Goal: Task Accomplishment & Management: Use online tool/utility

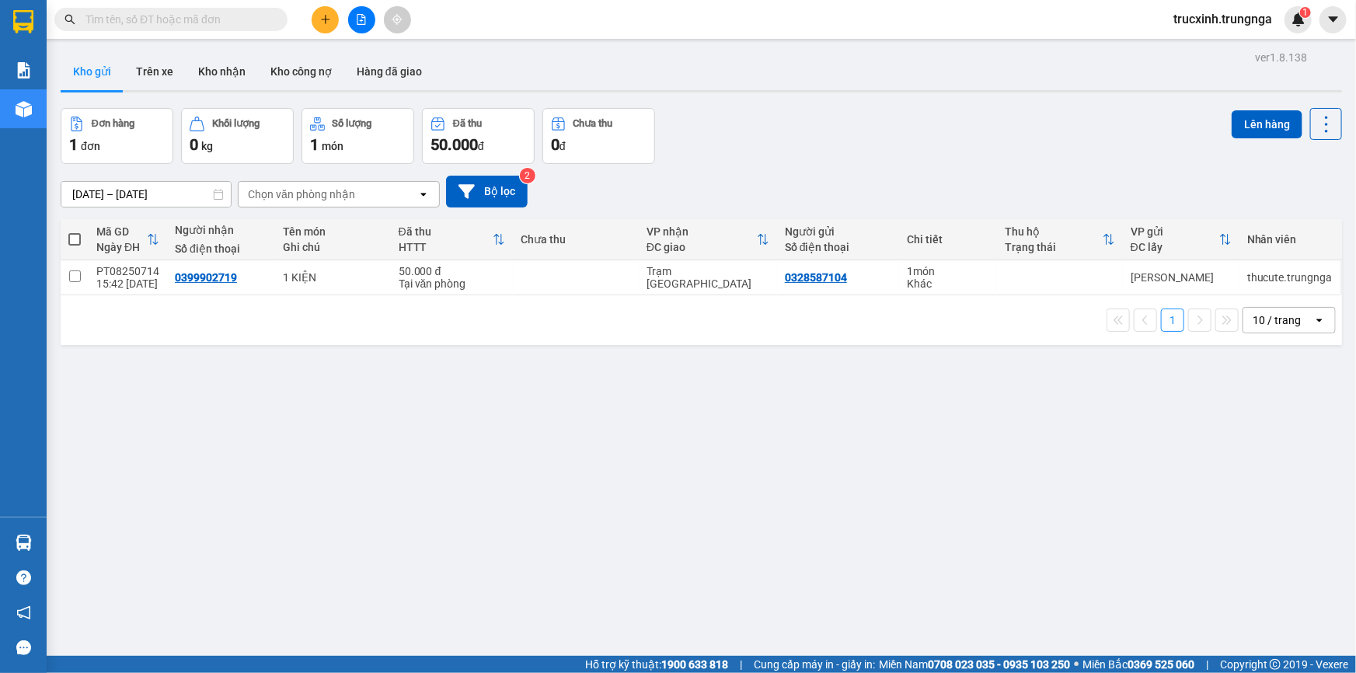
click at [362, 12] on button at bounding box center [361, 19] width 27 height 27
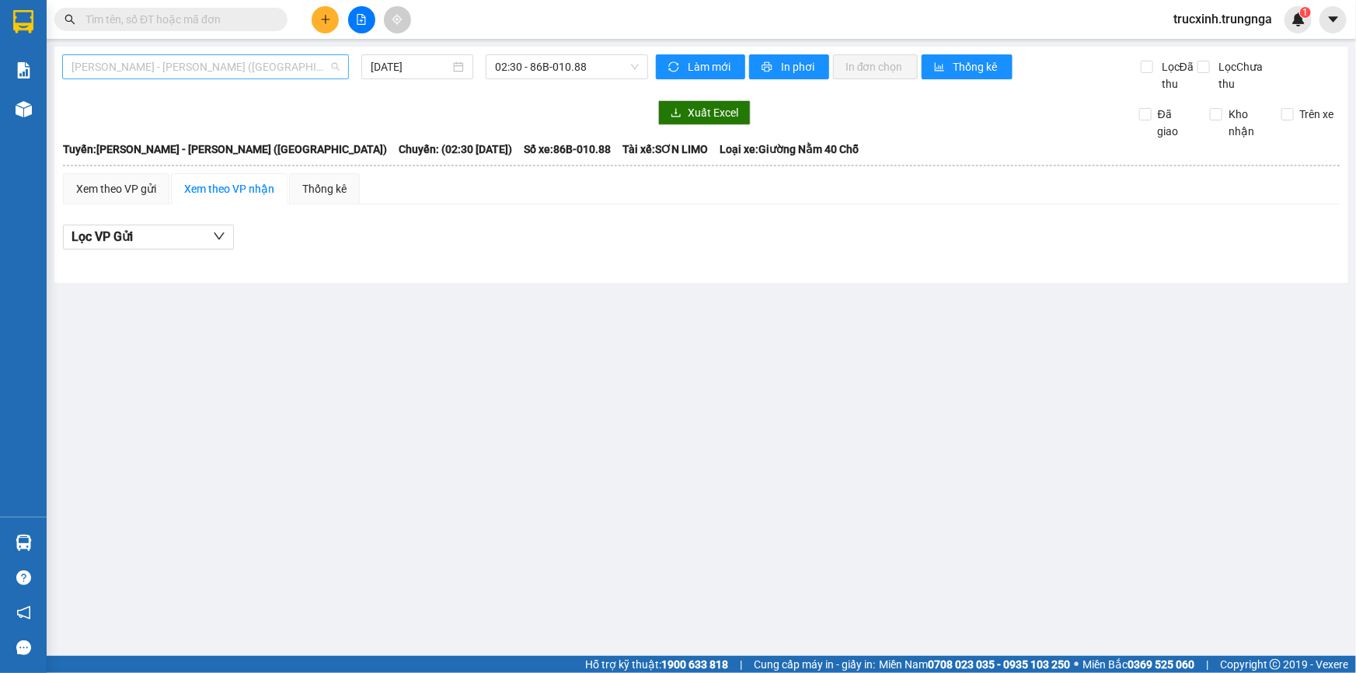
click at [199, 73] on span "[PERSON_NAME] - [PERSON_NAME] ([GEOGRAPHIC_DATA])" at bounding box center [205, 66] width 268 height 23
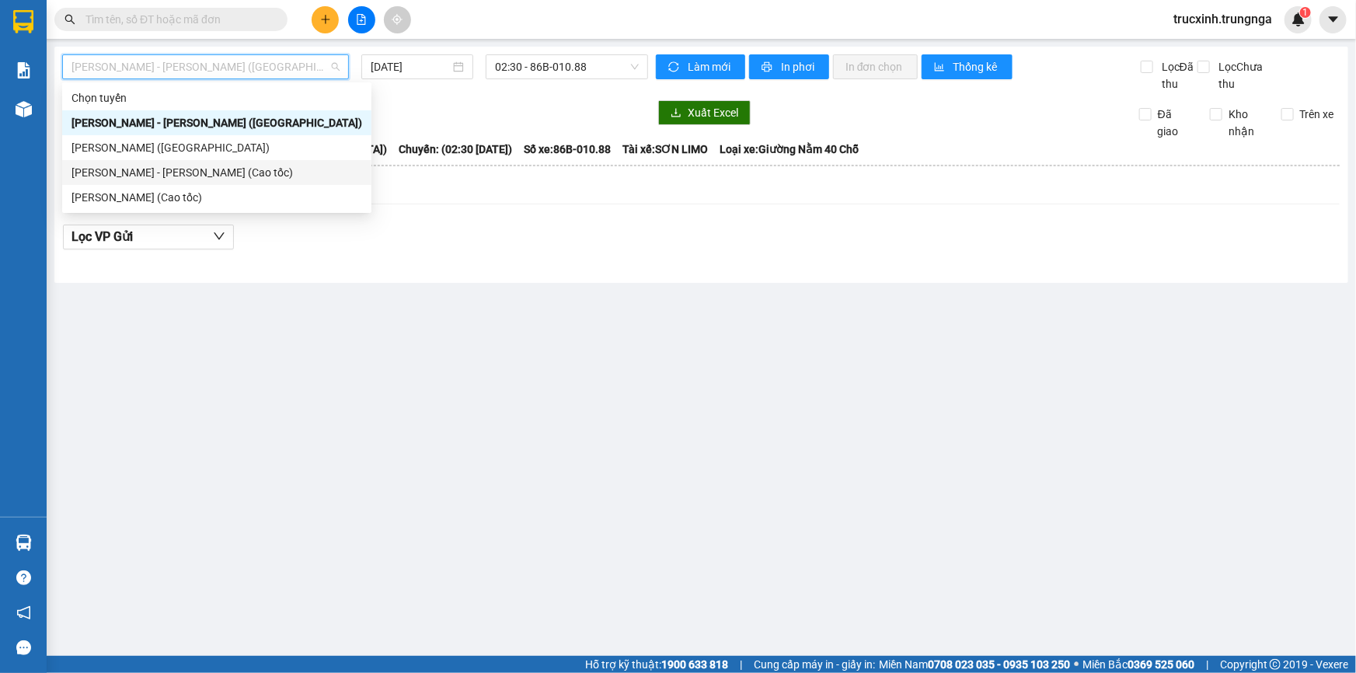
click at [170, 178] on div "[PERSON_NAME] - [PERSON_NAME] (Cao tốc)" at bounding box center [216, 172] width 291 height 17
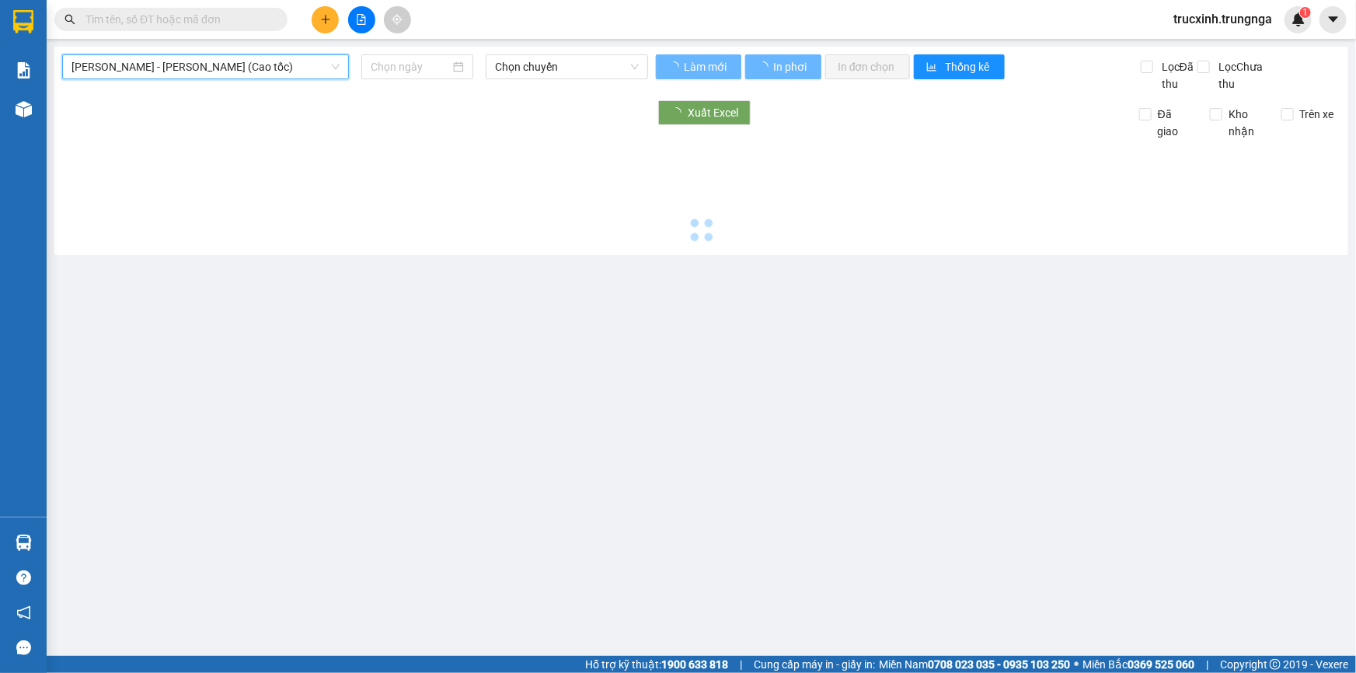
type input "[DATE]"
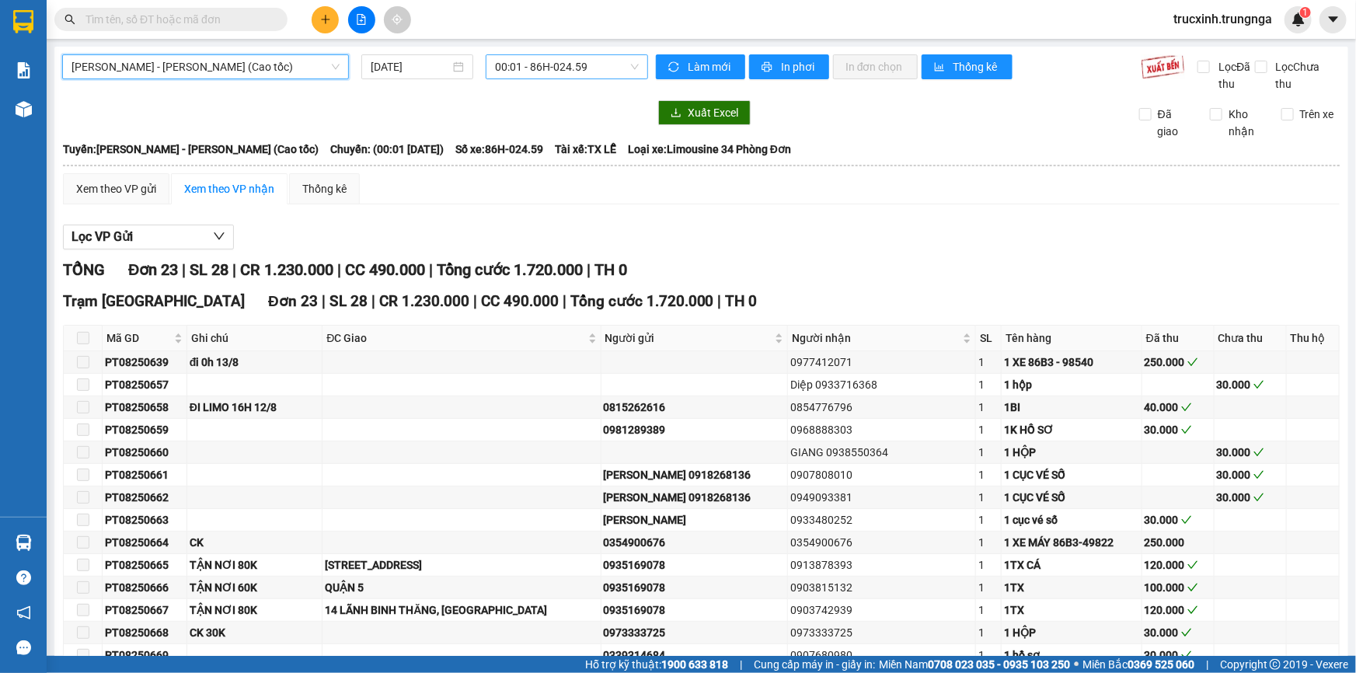
click at [545, 64] on span "00:01 - 86H-024.59" at bounding box center [567, 66] width 144 height 23
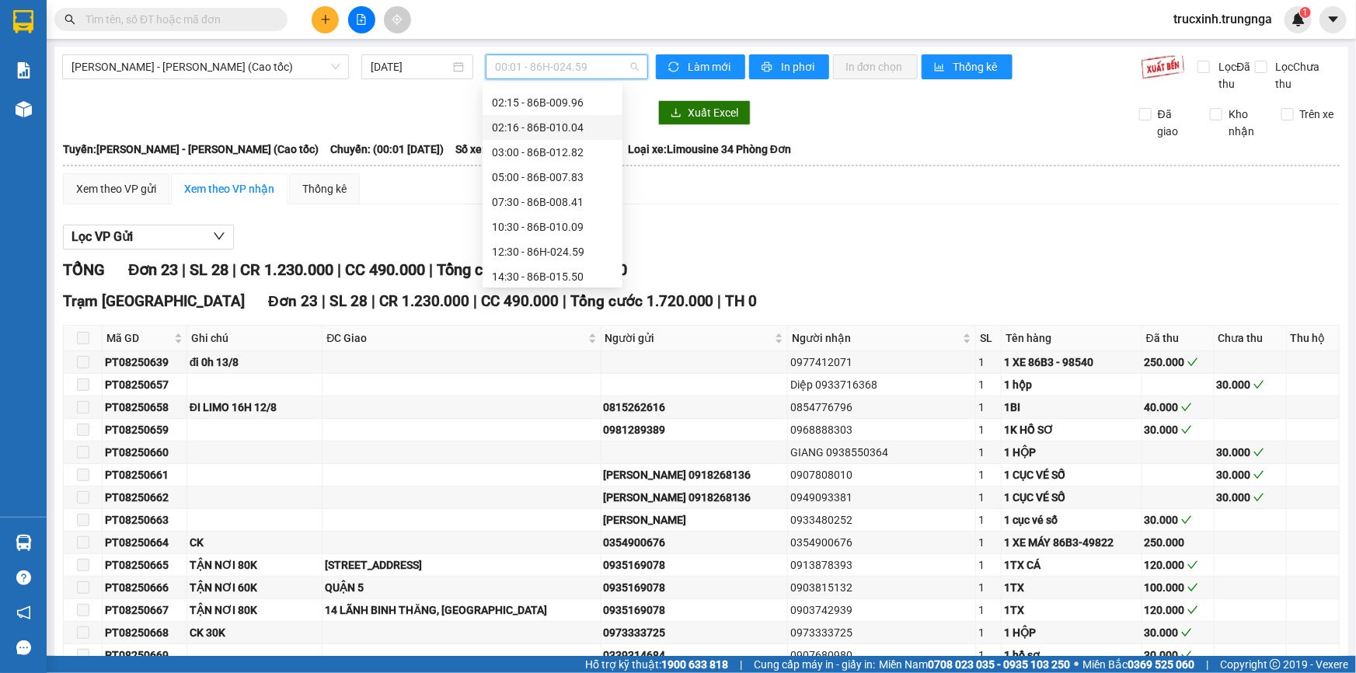
scroll to position [99, 0]
click at [531, 193] on div "10:30 - 86B-010.09" at bounding box center [552, 198] width 121 height 17
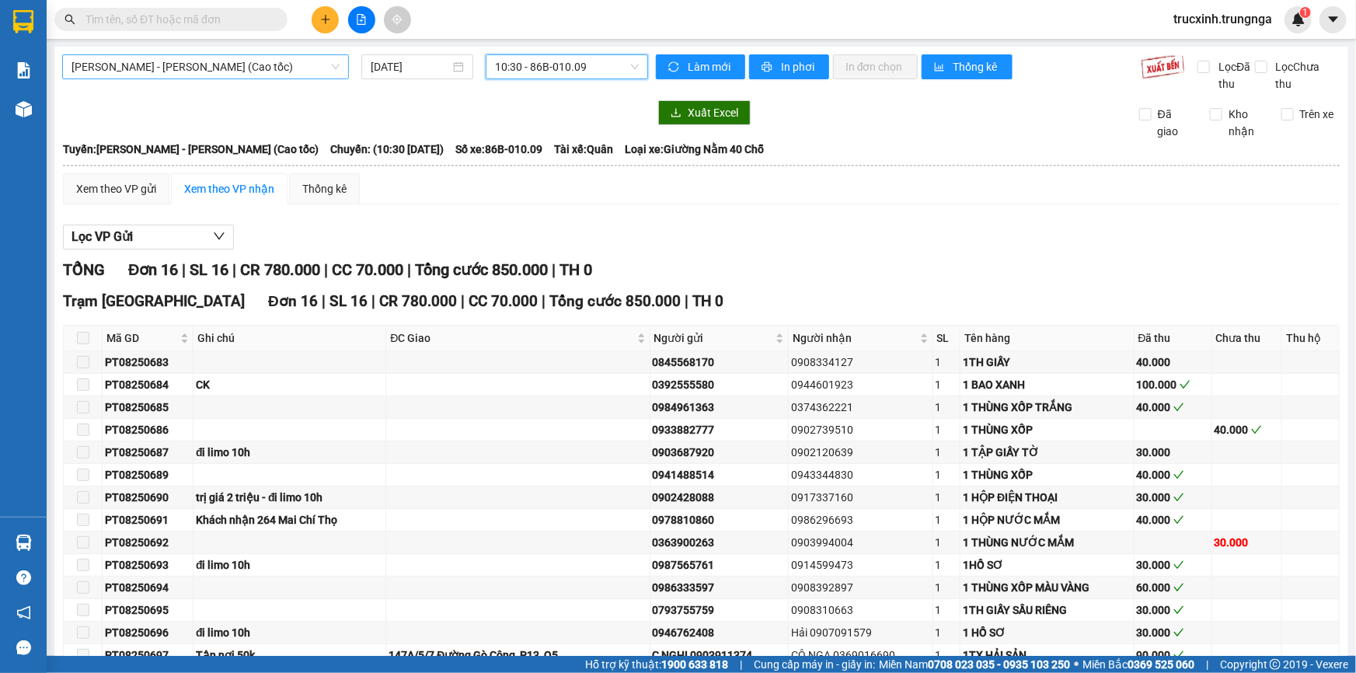
click at [256, 58] on span "[PERSON_NAME] - [PERSON_NAME] (Cao tốc)" at bounding box center [205, 66] width 268 height 23
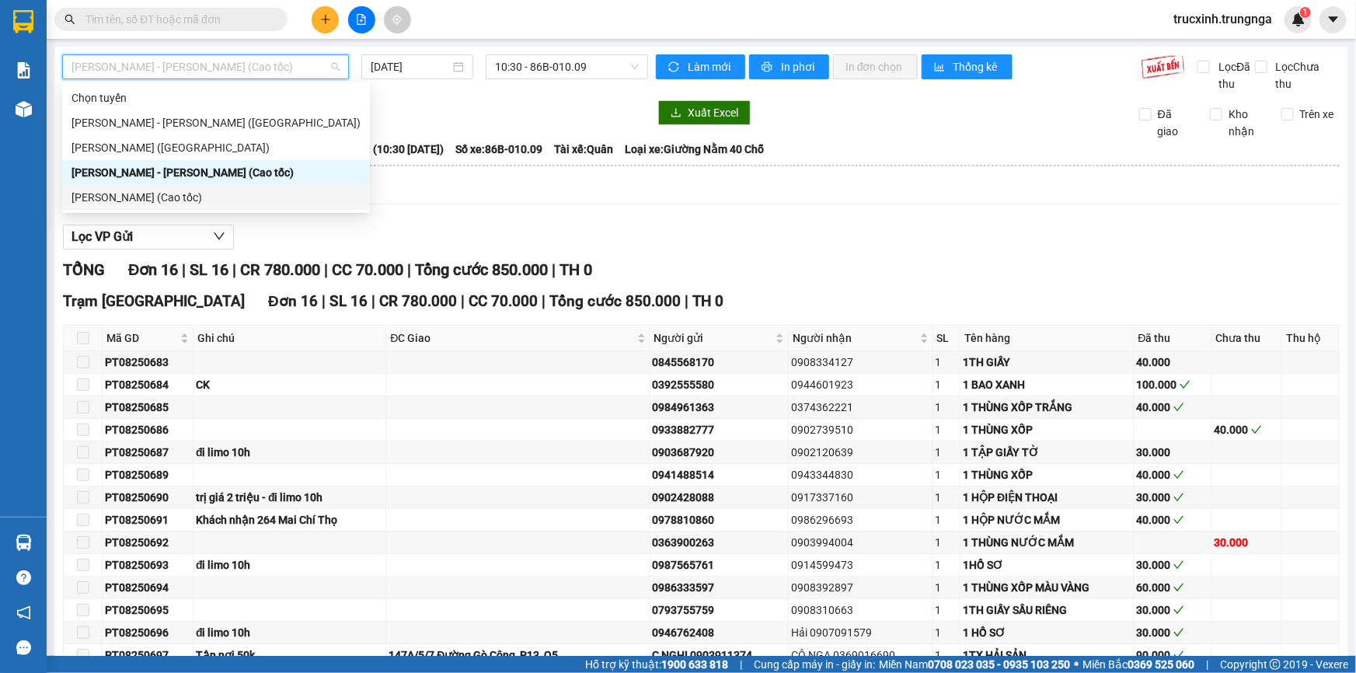
click at [131, 194] on div "[PERSON_NAME] (Cao tốc)" at bounding box center [215, 197] width 289 height 17
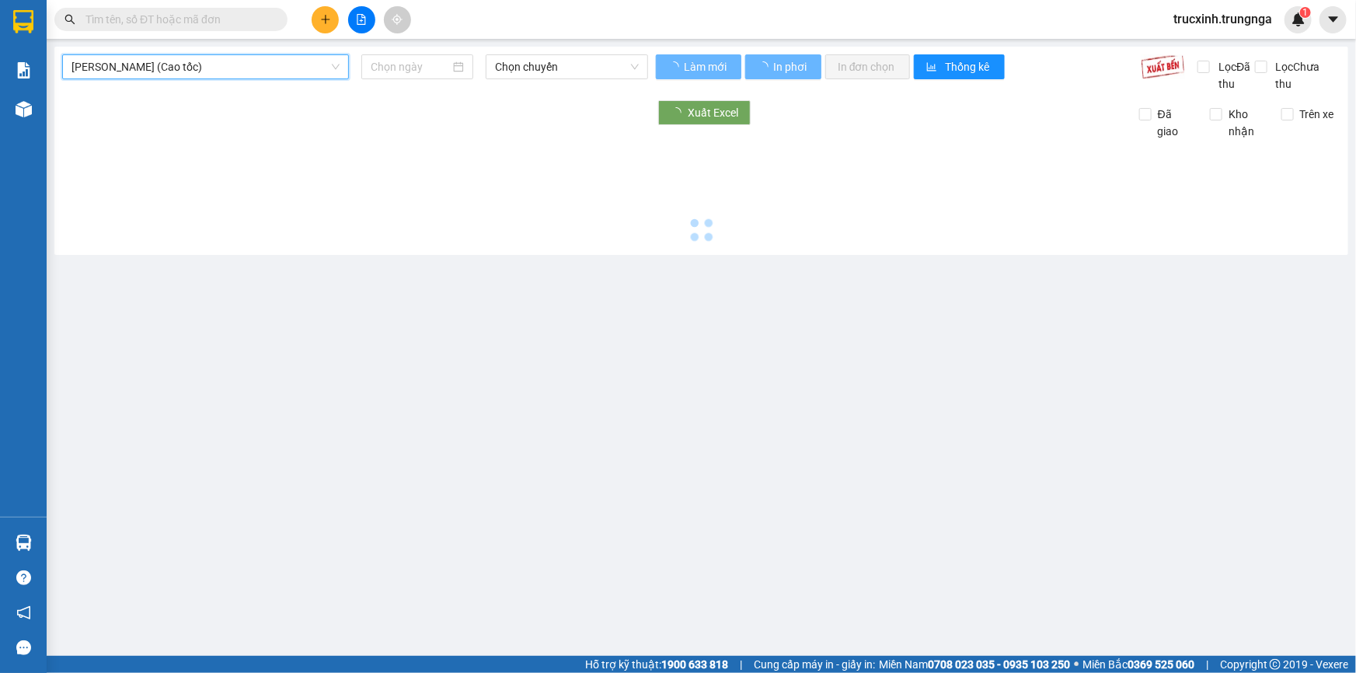
type input "[DATE]"
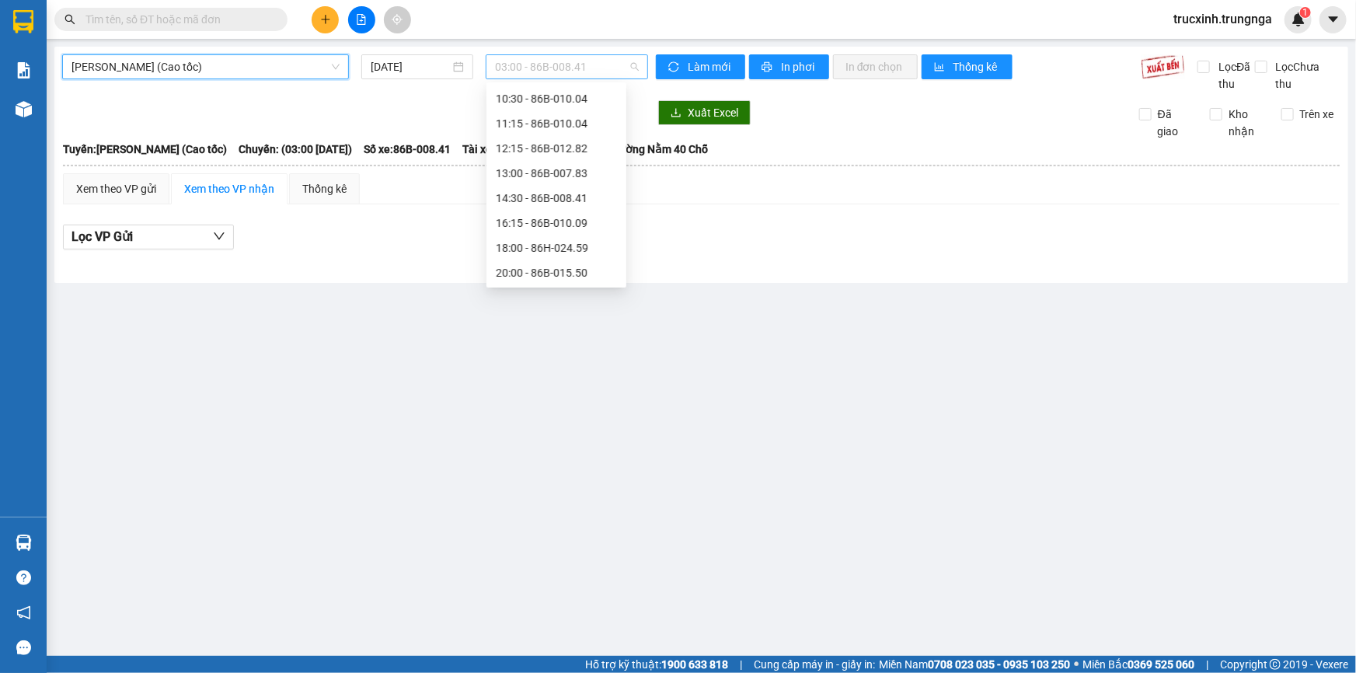
click at [527, 66] on span "03:00 - 86B-008.41" at bounding box center [567, 66] width 144 height 23
click at [530, 220] on div "16:15 - 86B-010.09" at bounding box center [556, 222] width 121 height 17
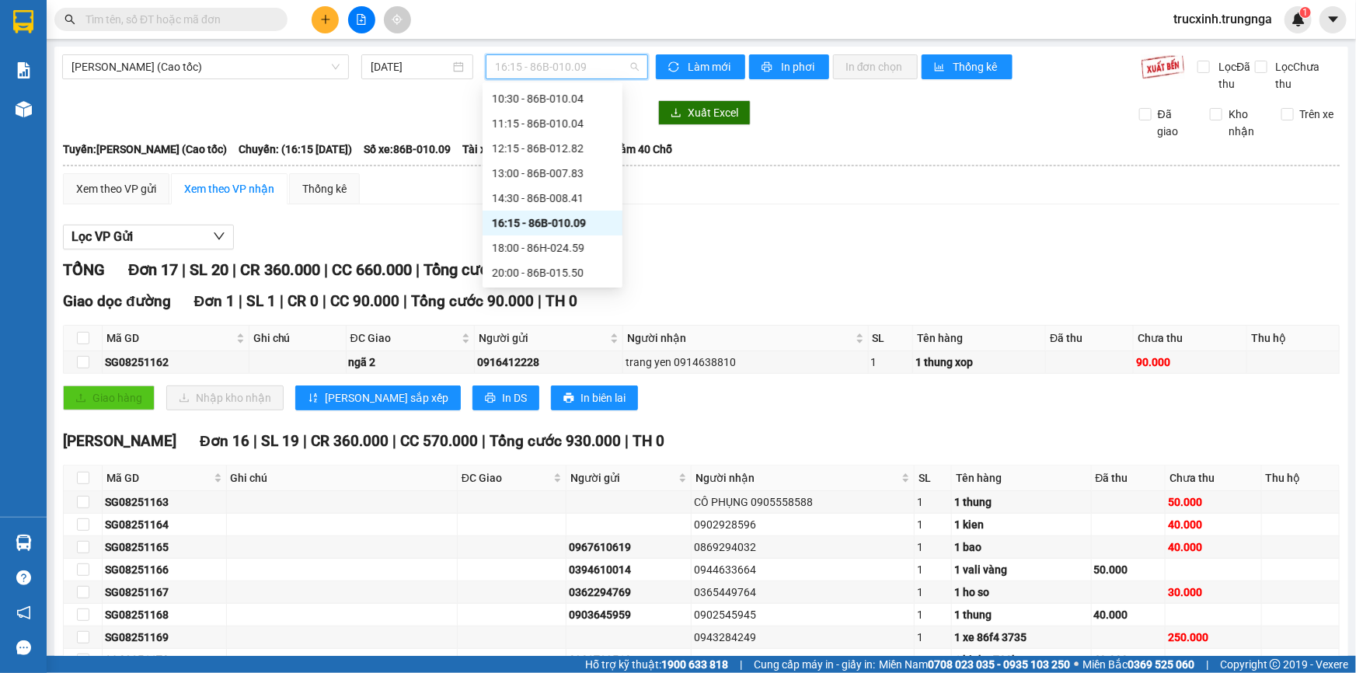
click at [547, 76] on span "16:15 - 86B-010.09" at bounding box center [567, 66] width 144 height 23
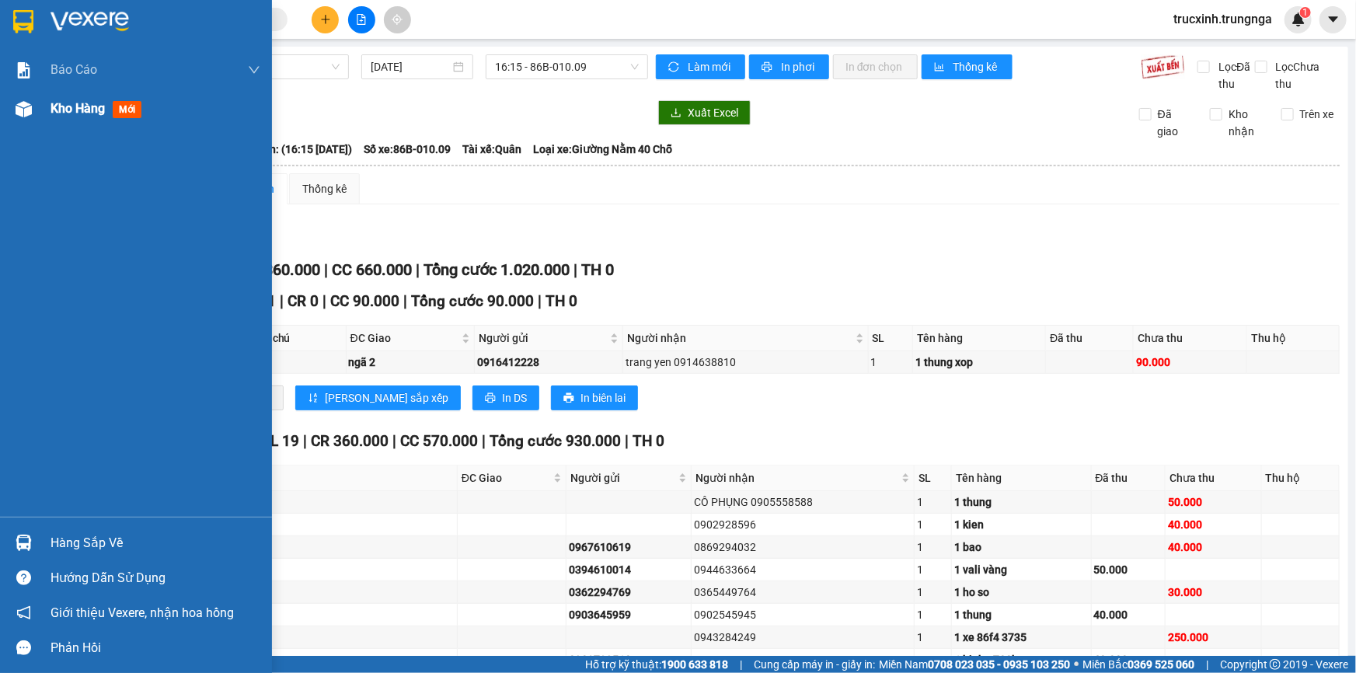
click at [42, 108] on div "Kho hàng mới" at bounding box center [136, 108] width 272 height 39
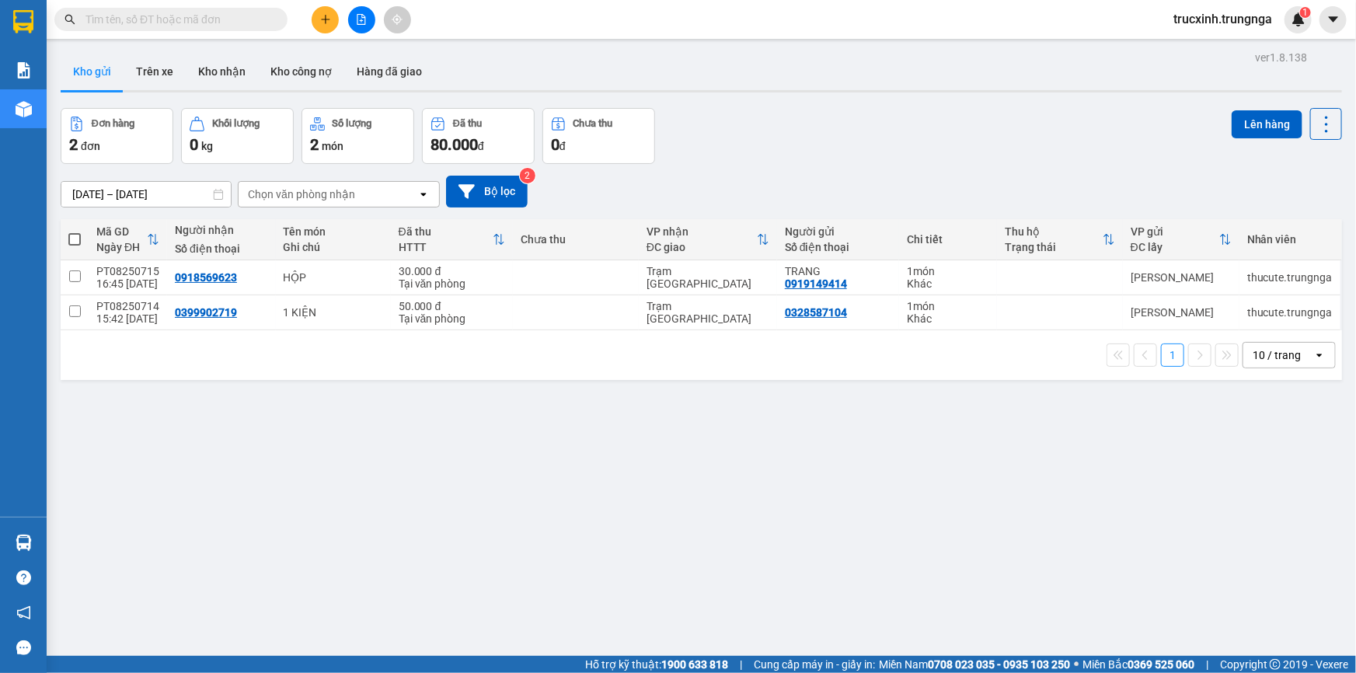
click at [292, 187] on div "Chọn văn phòng nhận" at bounding box center [301, 195] width 107 height 16
click at [303, 253] on span "Trạm [GEOGRAPHIC_DATA]" at bounding box center [319, 256] width 141 height 16
